Goal: Task Accomplishment & Management: Manage account settings

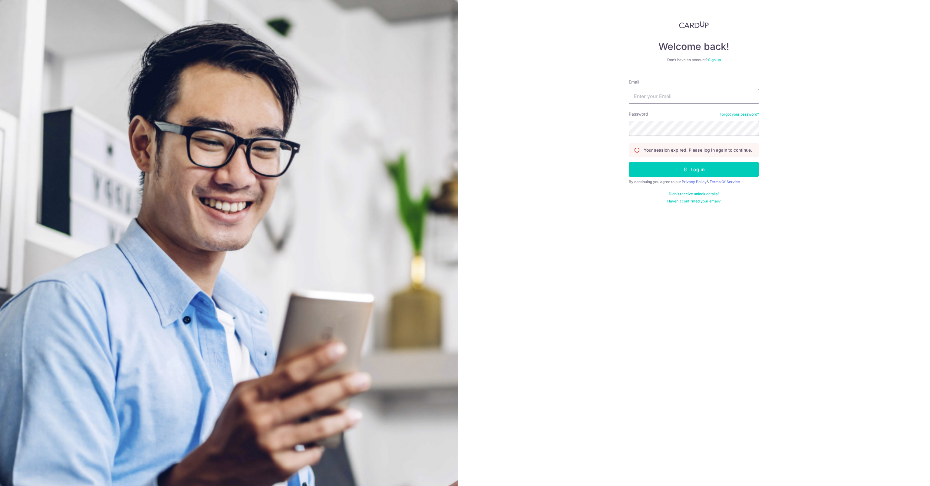
click at [672, 103] on input "Email" at bounding box center [694, 96] width 130 height 15
type input "[EMAIL_ADDRESS][PERSON_NAME][DOMAIN_NAME]"
click at [686, 169] on icon "submit" at bounding box center [685, 169] width 5 height 5
